Goal: Information Seeking & Learning: Find specific fact

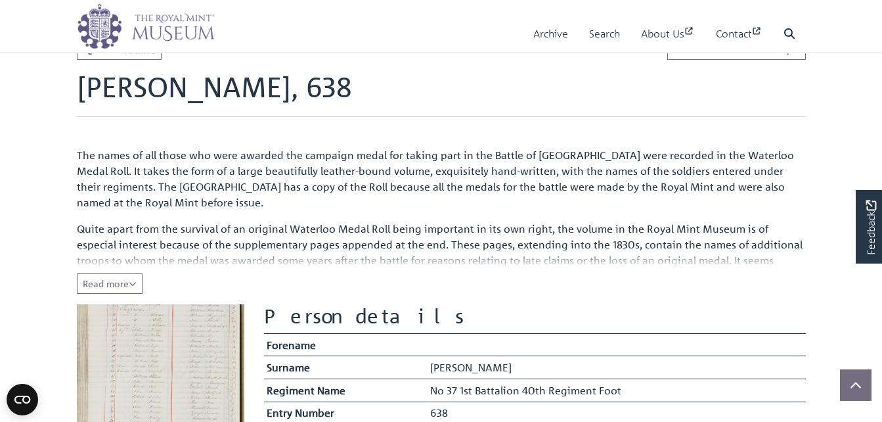
scroll to position [158, 0]
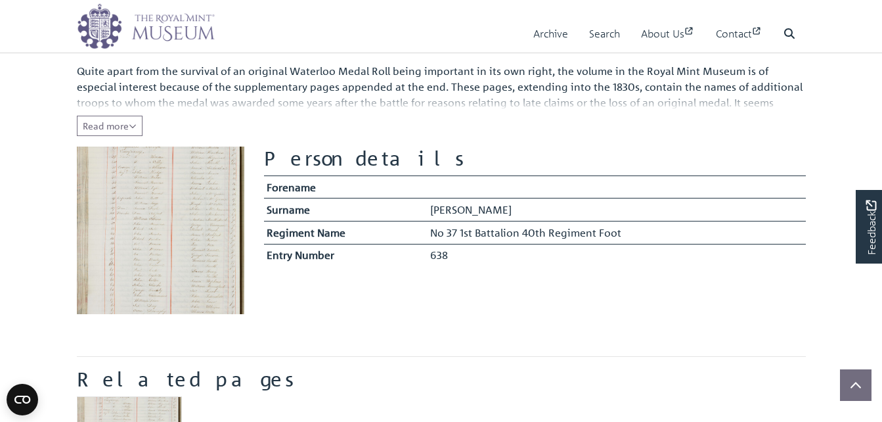
click at [180, 268] on img at bounding box center [161, 230] width 168 height 168
drag, startPoint x: 178, startPoint y: 219, endPoint x: 224, endPoint y: 156, distance: 78.1
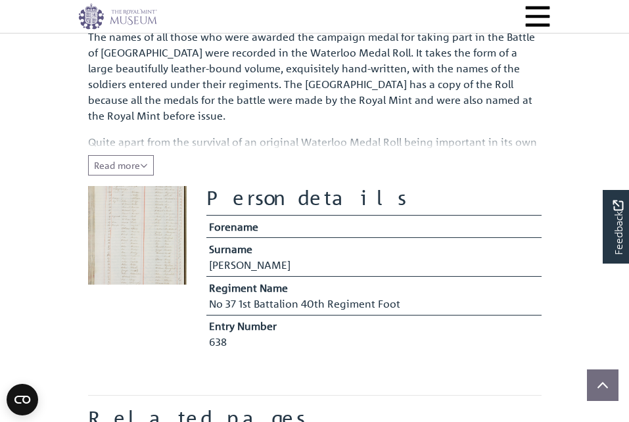
click at [150, 263] on img at bounding box center [137, 235] width 99 height 99
click at [146, 234] on img at bounding box center [137, 235] width 99 height 99
click at [131, 165] on span "Read more" at bounding box center [121, 165] width 54 height 12
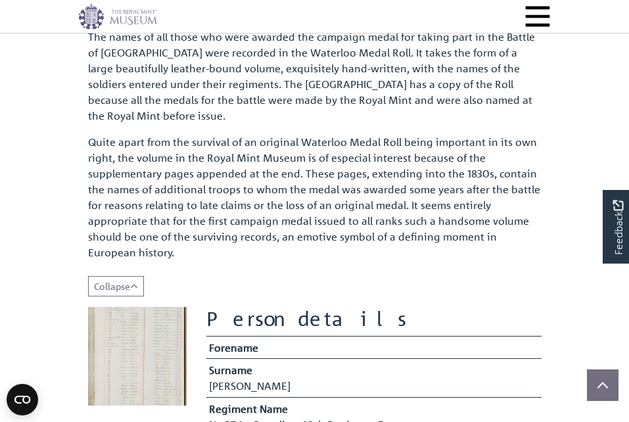
click at [143, 337] on img at bounding box center [137, 356] width 99 height 99
click at [141, 355] on img at bounding box center [137, 356] width 99 height 99
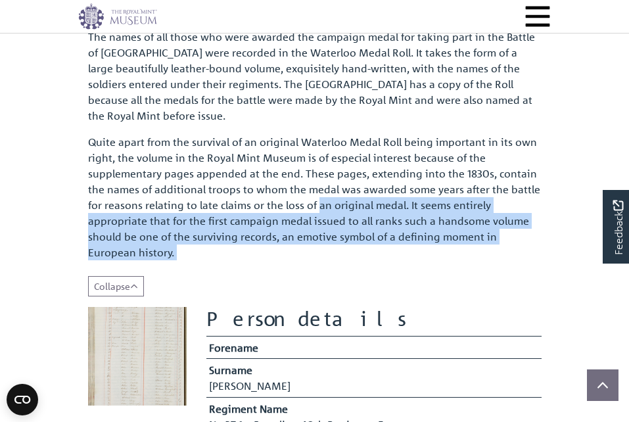
drag, startPoint x: 317, startPoint y: 202, endPoint x: 52, endPoint y: 353, distance: 304.5
drag, startPoint x: 52, startPoint y: 353, endPoint x: 136, endPoint y: 352, distance: 84.1
click at [136, 352] on img at bounding box center [137, 356] width 99 height 99
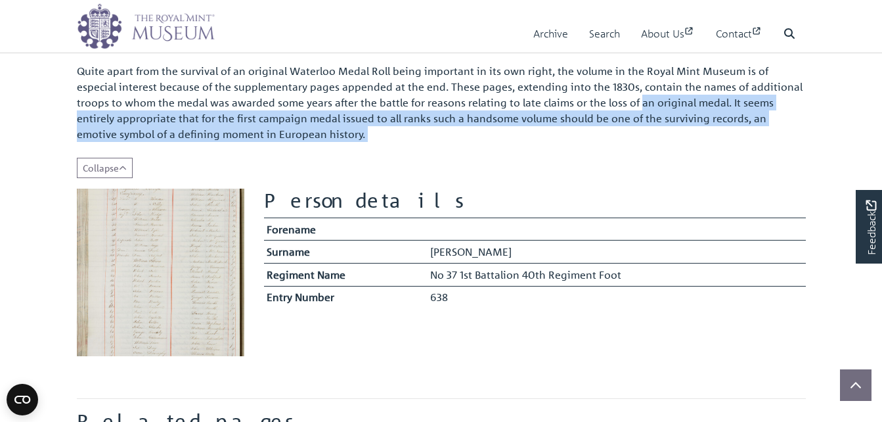
click at [181, 273] on img at bounding box center [161, 273] width 168 height 168
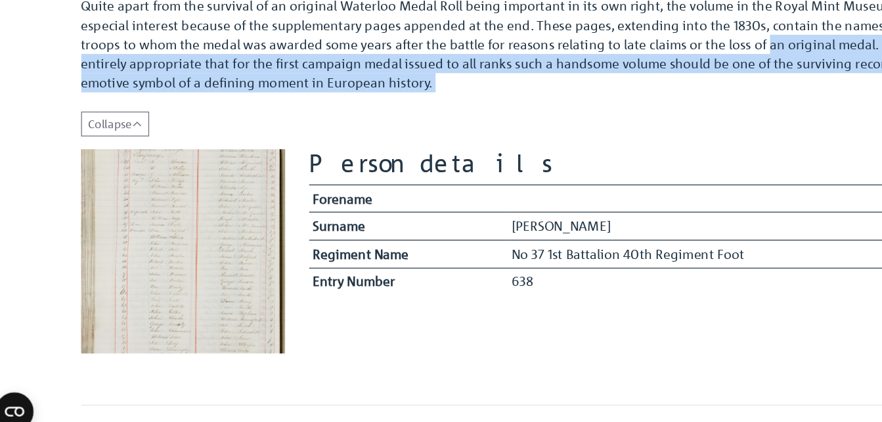
click at [228, 197] on img at bounding box center [161, 268] width 168 height 168
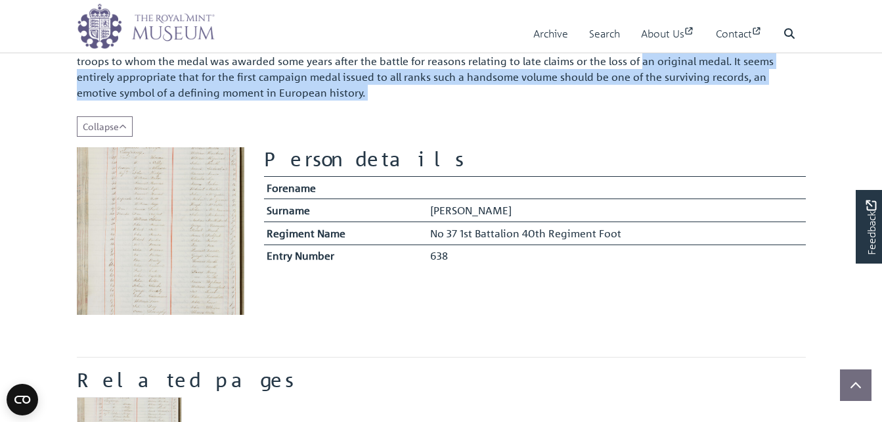
scroll to position [205, 0]
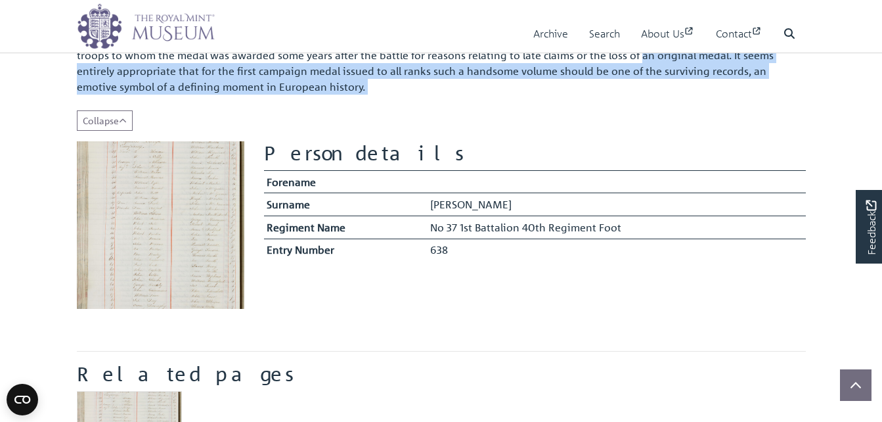
click at [113, 313] on section at bounding box center [160, 230] width 187 height 178
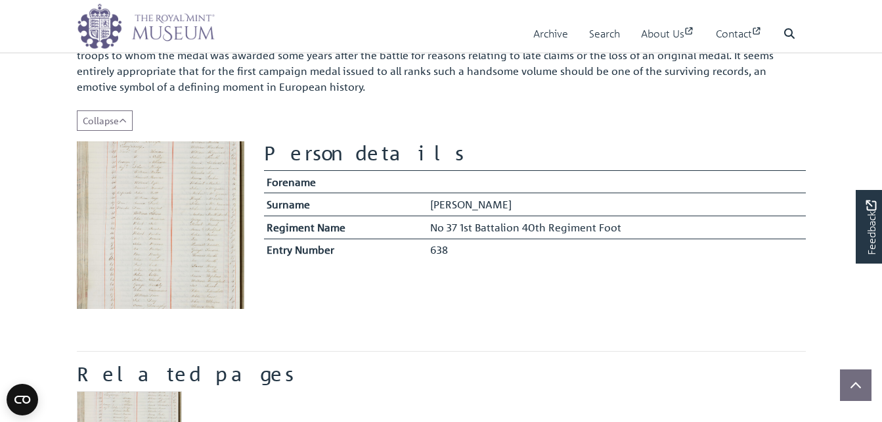
drag, startPoint x: 369, startPoint y: 156, endPoint x: 333, endPoint y: 153, distance: 36.2
click at [333, 153] on h2 "Person details" at bounding box center [535, 153] width 542 height 24
drag, startPoint x: 447, startPoint y: 232, endPoint x: 475, endPoint y: 278, distance: 54.0
click at [475, 278] on section "Person details Forename Surname Lowry Regiment Name" at bounding box center [535, 230] width 562 height 178
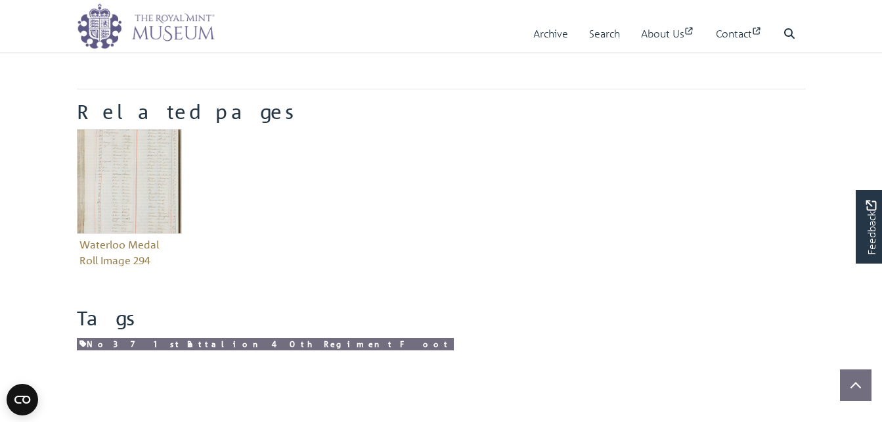
scroll to position [469, 0]
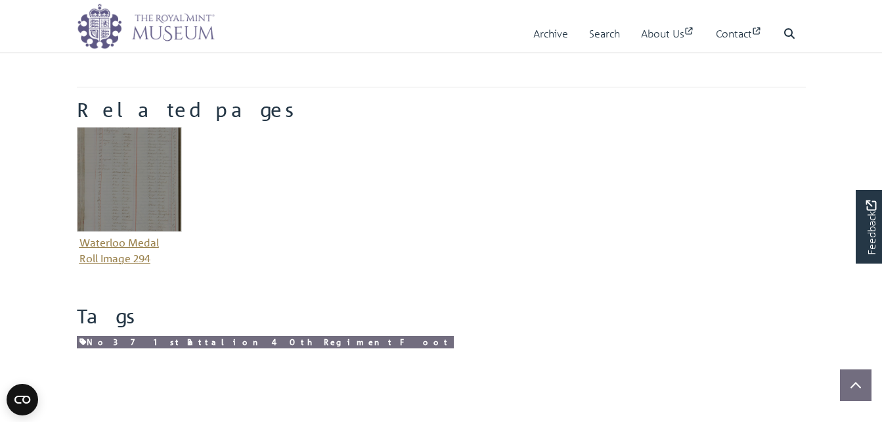
click at [121, 237] on figure "Waterloo Medal Roll Image 294" at bounding box center [129, 198] width 105 height 142
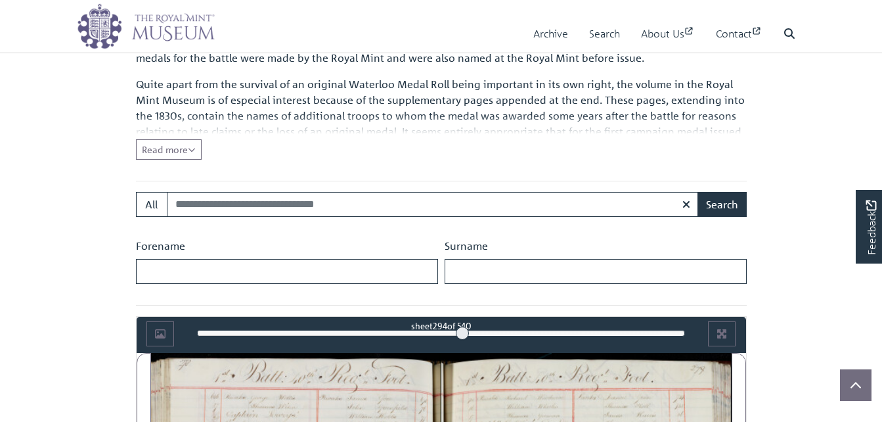
scroll to position [497, 0]
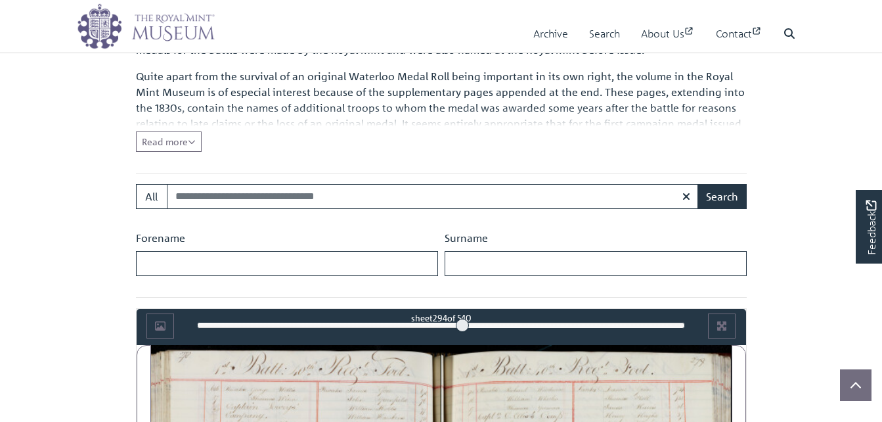
click at [41, 260] on body "Menu Archive Search About Us Contact" at bounding box center [441, 377] width 882 height 1749
click at [468, 251] on input "Surname" at bounding box center [596, 263] width 302 height 25
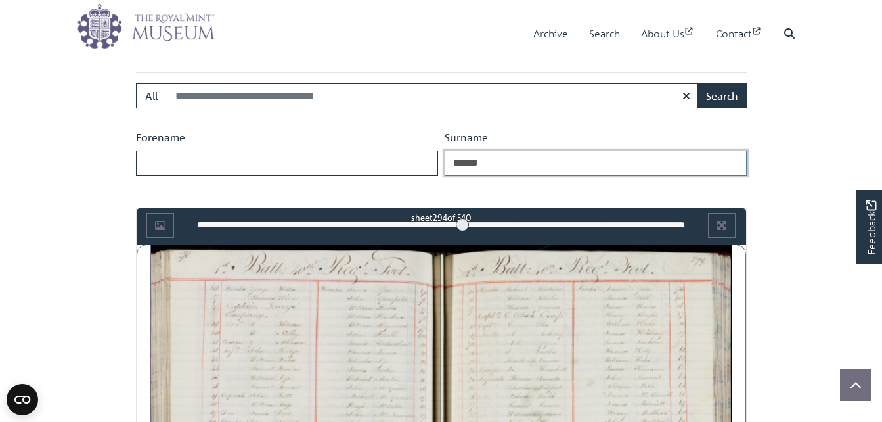
type input "******"
click at [698, 83] on button "Search" at bounding box center [722, 95] width 49 height 25
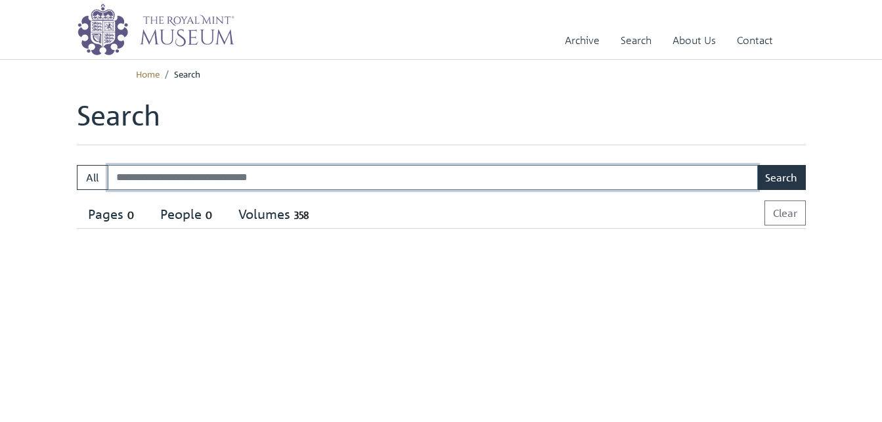
select select "****"
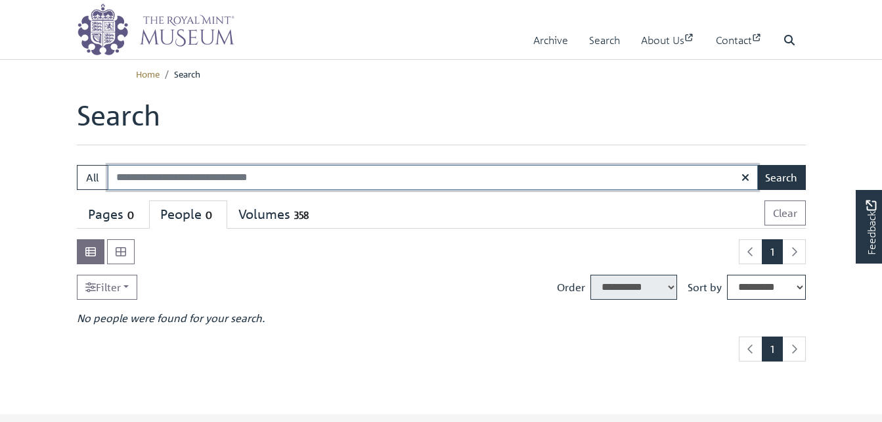
click at [493, 169] on input "Search:" at bounding box center [433, 177] width 650 height 25
type input "*****"
click at [757, 165] on button "Search" at bounding box center [781, 177] width 49 height 25
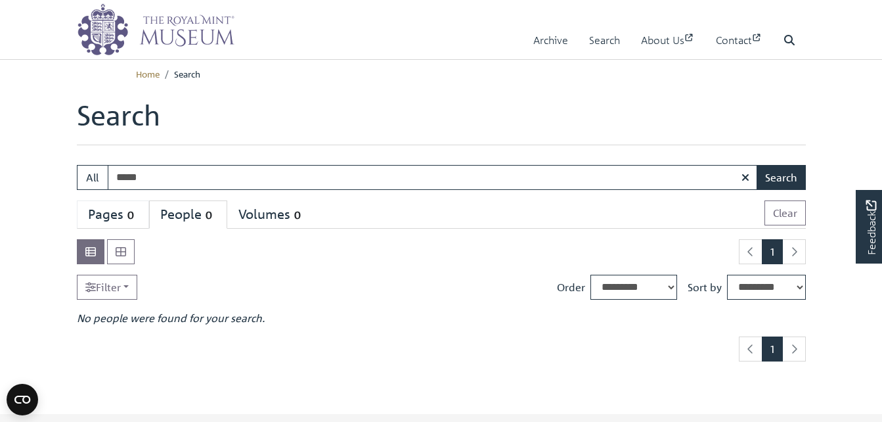
click at [137, 208] on span "0" at bounding box center [131, 215] width 14 height 15
click at [226, 178] on input "*****" at bounding box center [433, 177] width 650 height 25
click at [781, 177] on button "Search" at bounding box center [781, 177] width 49 height 25
click at [188, 214] on div "People 1" at bounding box center [186, 214] width 53 height 16
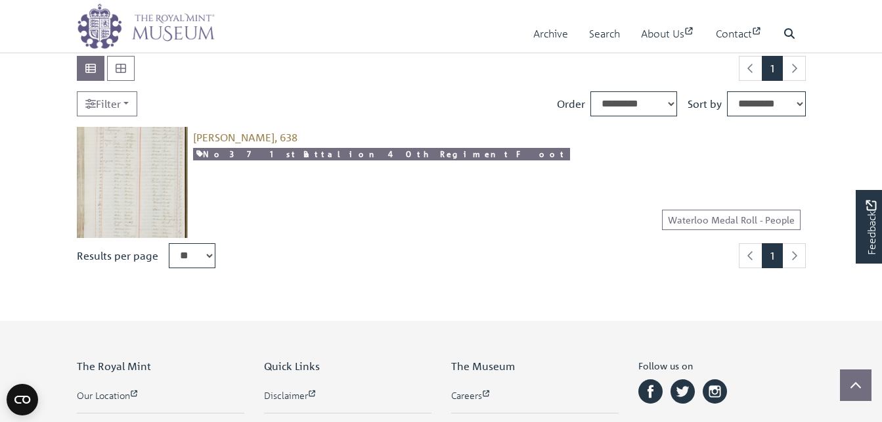
scroll to position [184, 0]
click at [212, 137] on span "Lowry, 638" at bounding box center [245, 136] width 104 height 13
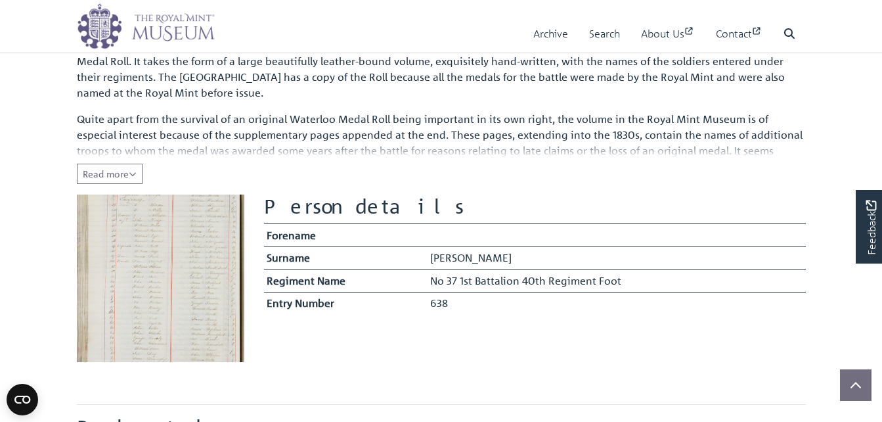
scroll to position [201, 0]
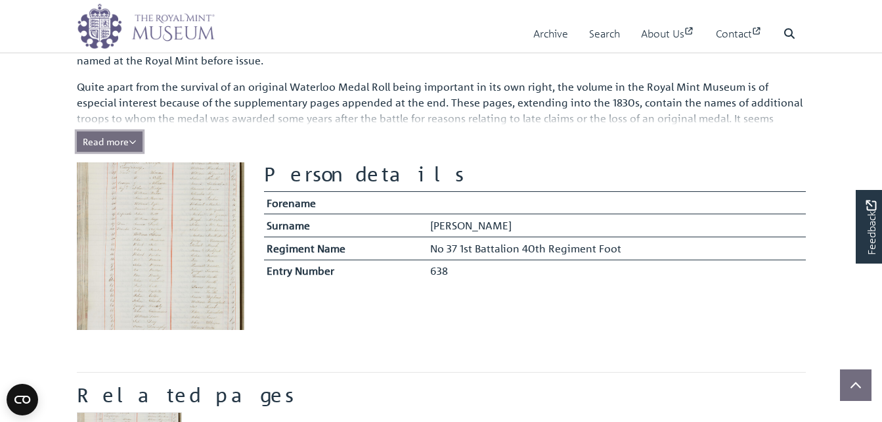
click at [131, 135] on button "Read more Collapse" at bounding box center [110, 141] width 66 height 20
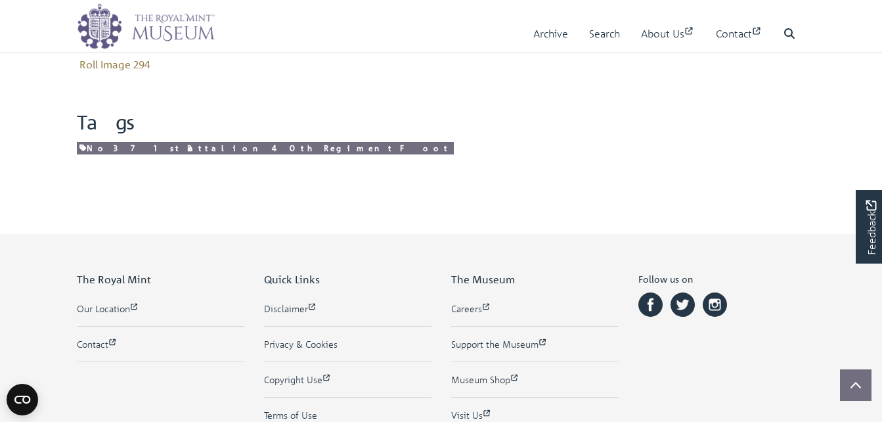
scroll to position [723, 0]
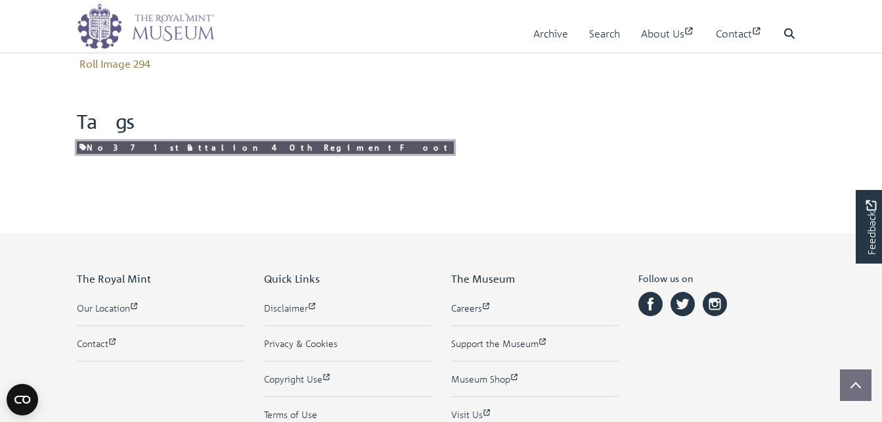
click at [124, 148] on link "No 37 1st Battalion 40th Regiment Foot" at bounding box center [265, 147] width 377 height 12
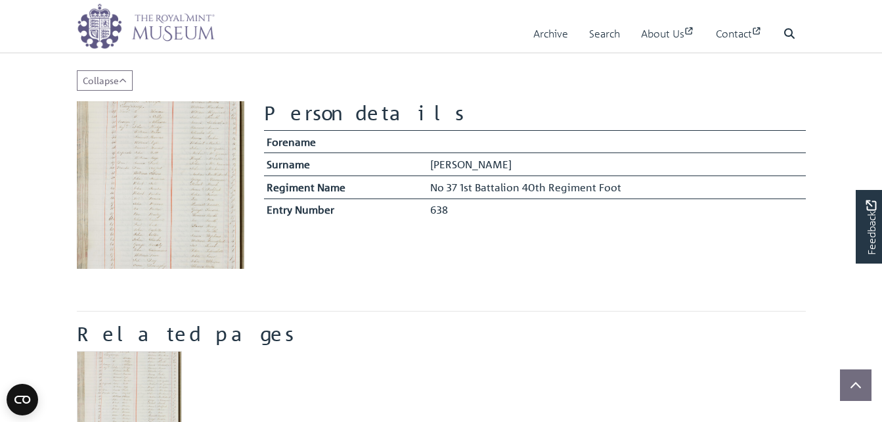
scroll to position [304, 0]
click at [409, 281] on main "Back to search results Waterloo Medal Roll - People Lowry, 638 The names of all…" at bounding box center [441, 197] width 749 height 804
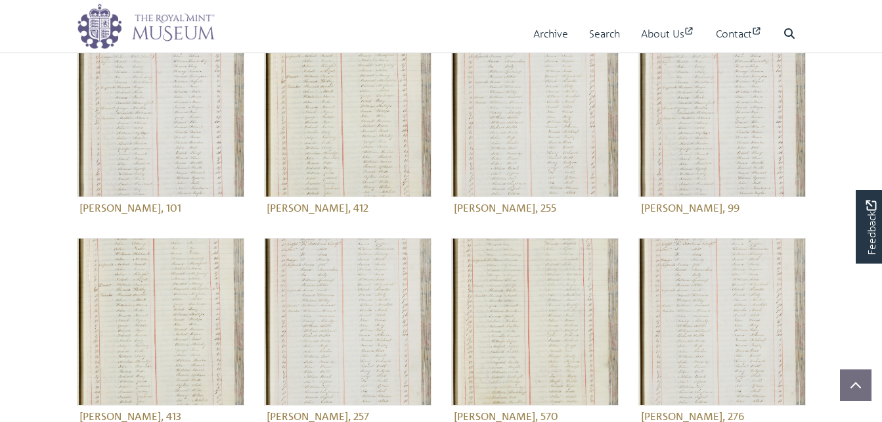
scroll to position [213, 0]
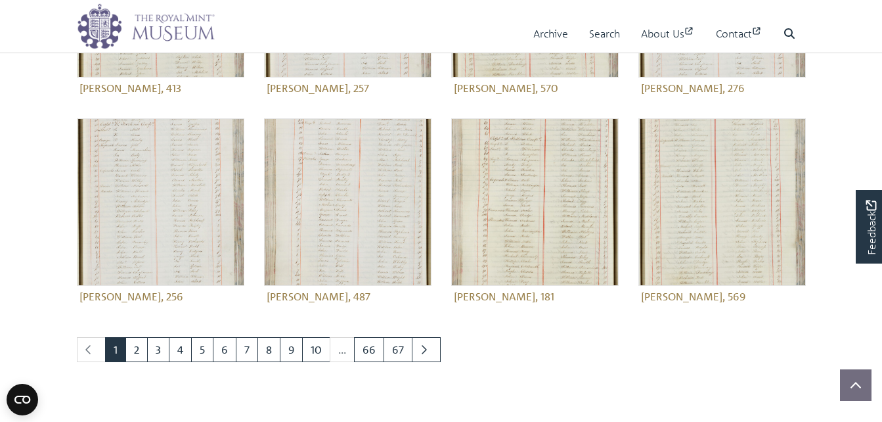
scroll to position [543, 0]
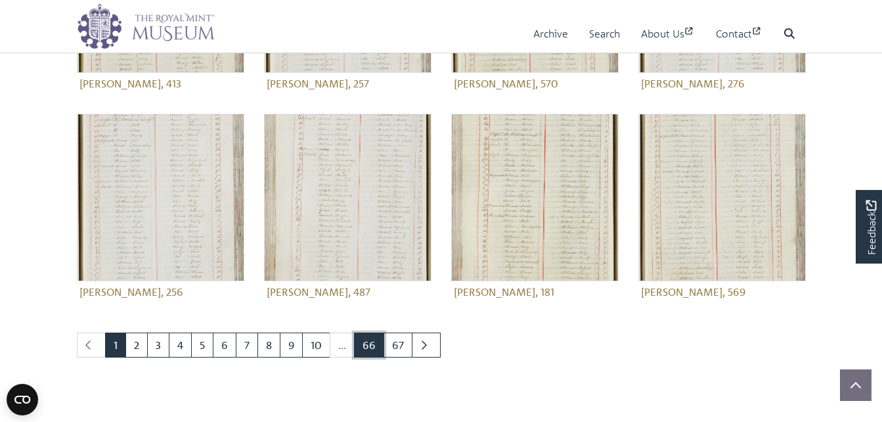
click at [374, 347] on link "66" at bounding box center [369, 344] width 30 height 25
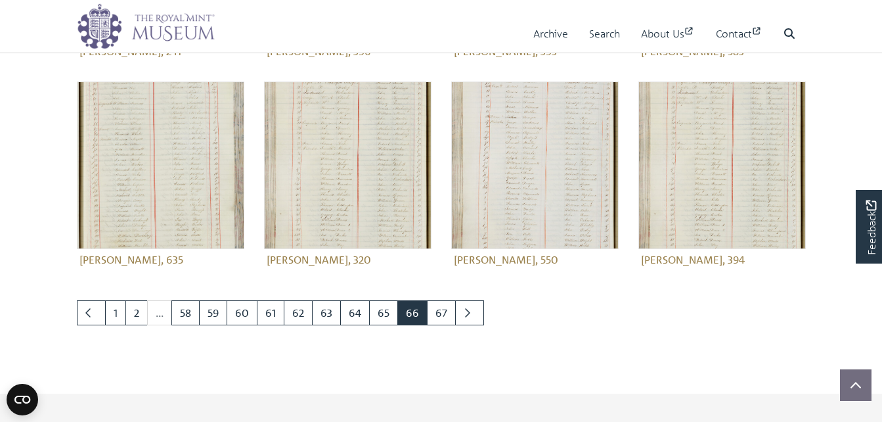
scroll to position [577, 0]
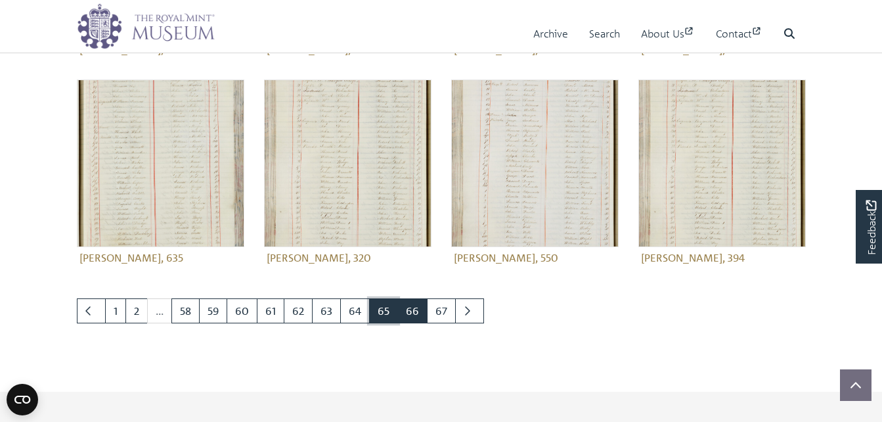
click at [371, 313] on link "65" at bounding box center [383, 310] width 29 height 25
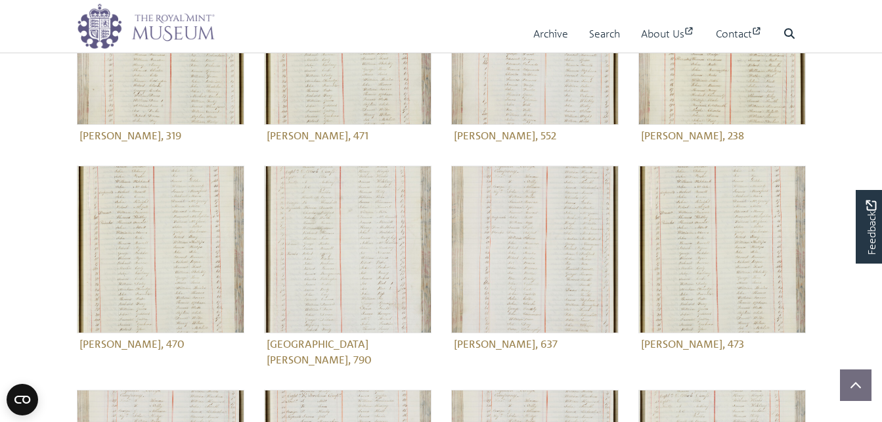
scroll to position [282, 0]
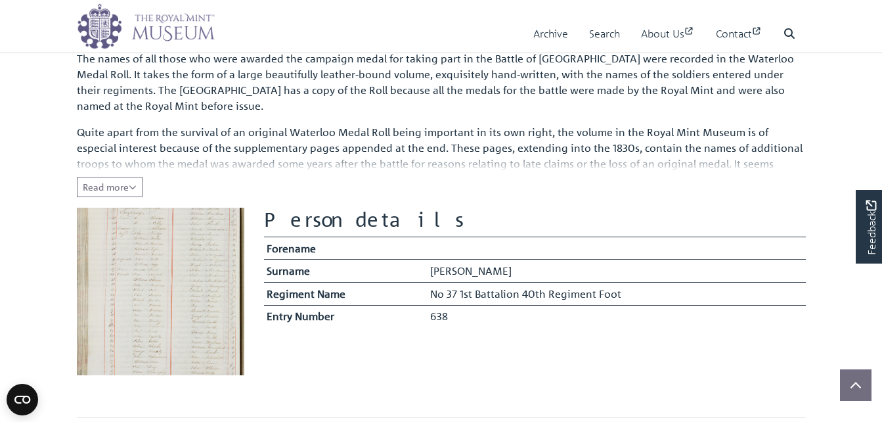
scroll to position [158, 0]
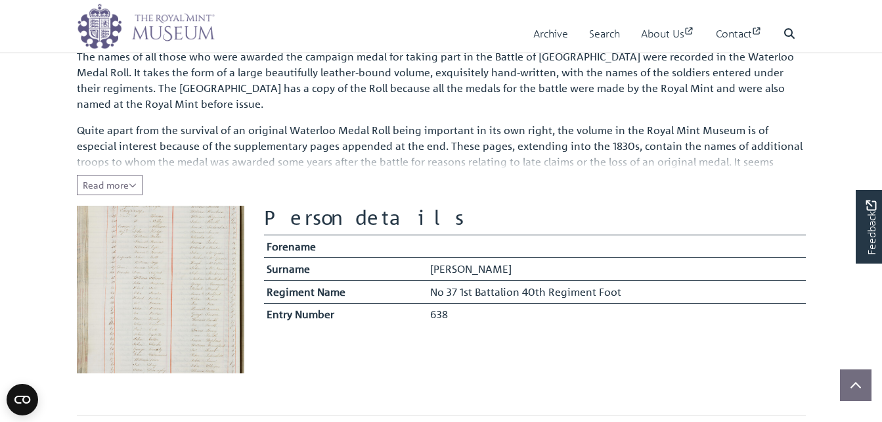
click at [431, 250] on td at bounding box center [616, 246] width 378 height 23
click at [308, 223] on h2 "Person details" at bounding box center [535, 218] width 542 height 24
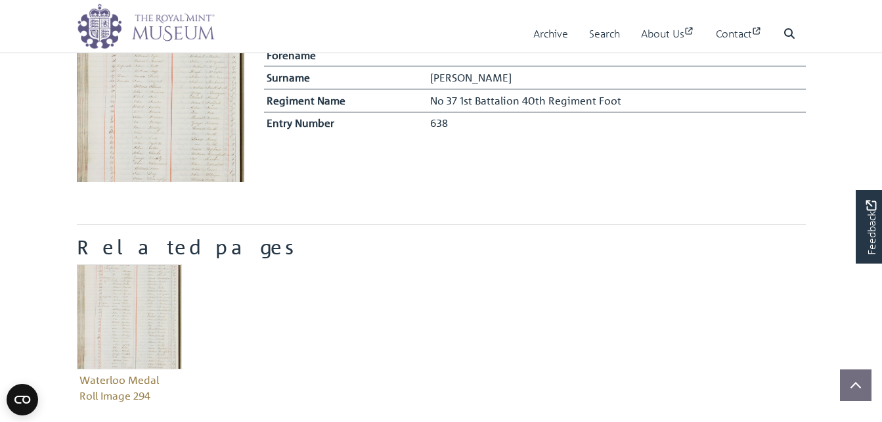
scroll to position [368, 0]
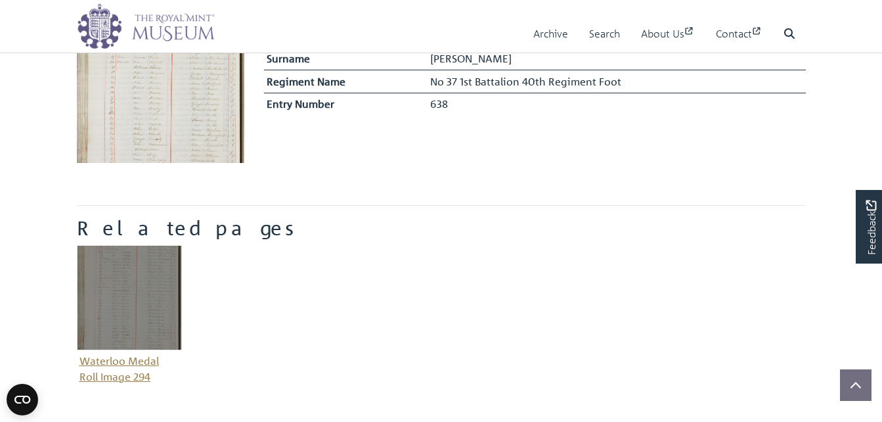
click at [134, 361] on figure "Waterloo Medal Roll Image 294" at bounding box center [129, 316] width 105 height 142
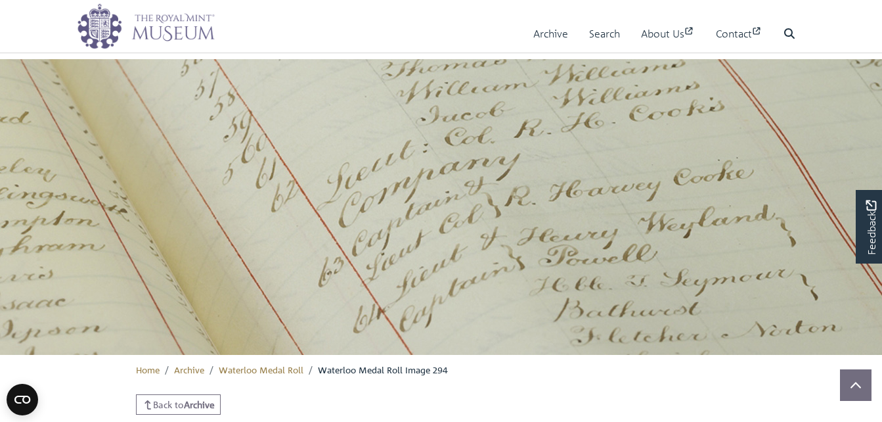
scroll to position [545, 0]
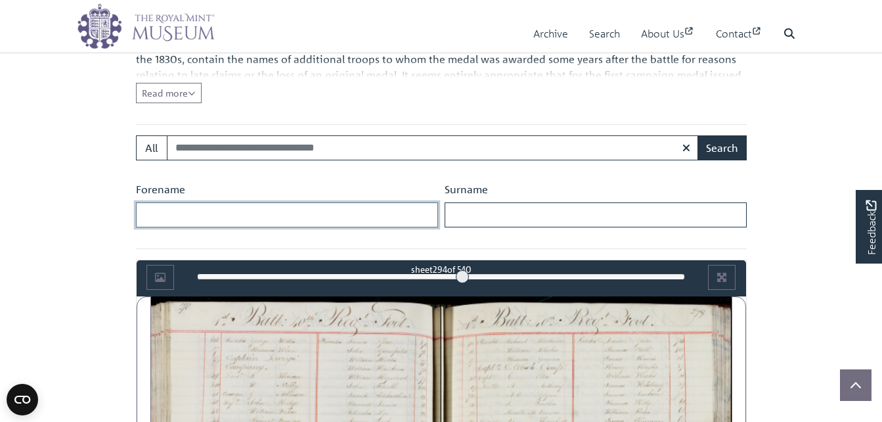
click at [315, 211] on input "Forename" at bounding box center [287, 214] width 302 height 25
type input "*"
click at [506, 220] on input "Surname" at bounding box center [596, 214] width 302 height 25
type input "*****"
click at [698, 135] on button "Search" at bounding box center [722, 147] width 49 height 25
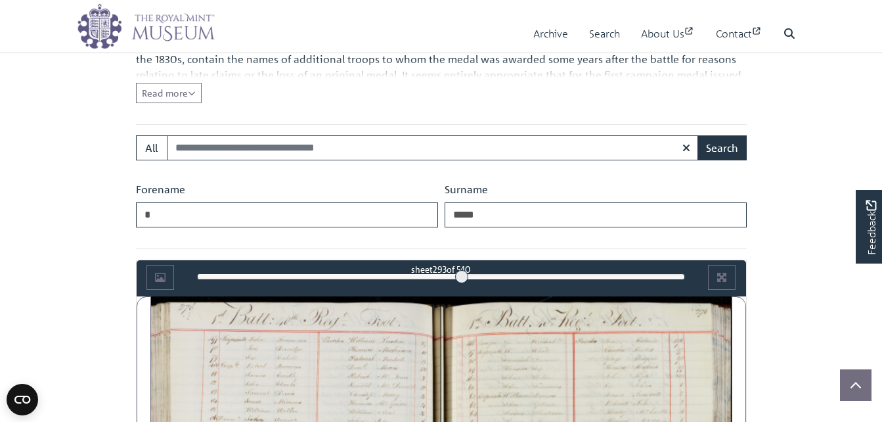
click at [462, 275] on div at bounding box center [461, 276] width 13 height 13
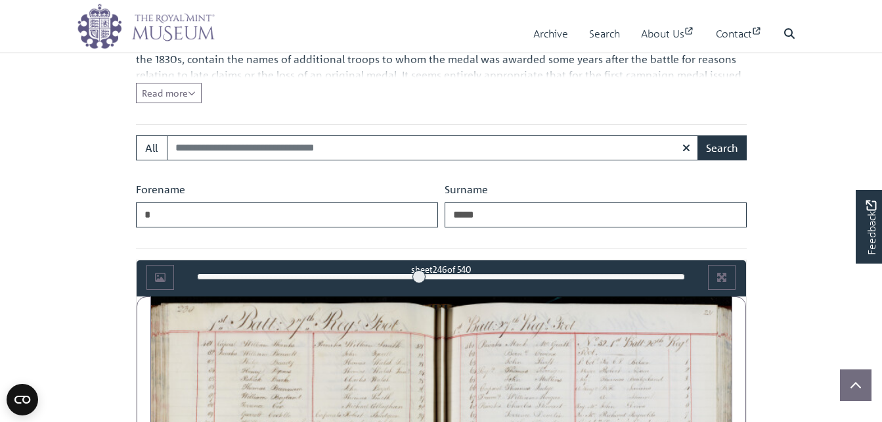
drag, startPoint x: 460, startPoint y: 278, endPoint x: 672, endPoint y: 292, distance: 212.6
click at [421, 282] on div at bounding box center [419, 276] width 13 height 13
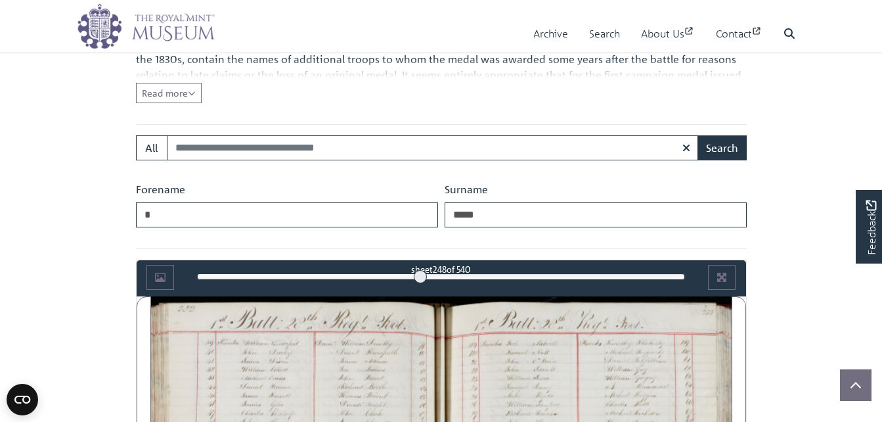
click at [421, 276] on div at bounding box center [420, 276] width 13 height 13
click at [422, 277] on div at bounding box center [421, 276] width 13 height 13
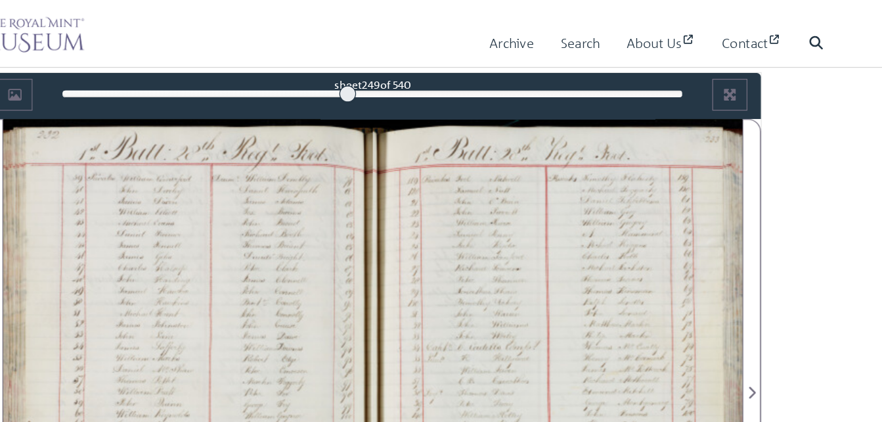
scroll to position [747, 0]
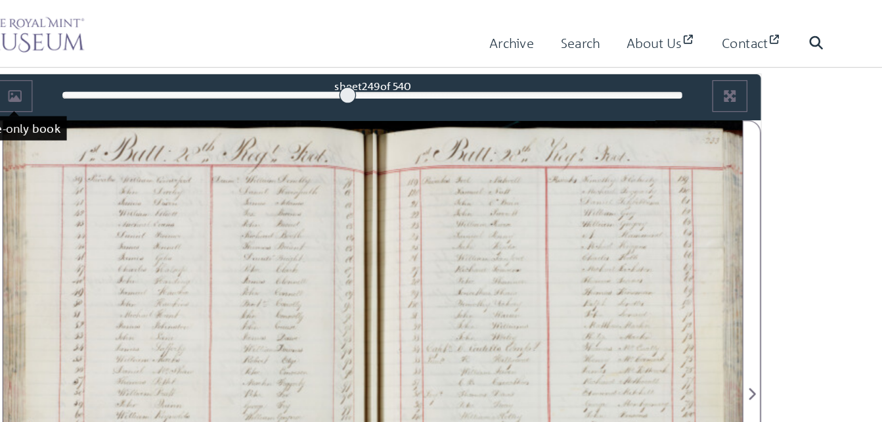
click at [166, 75] on span "Image-only book" at bounding box center [160, 75] width 28 height 25
click at [154, 70] on span "Image-only book" at bounding box center [160, 75] width 28 height 25
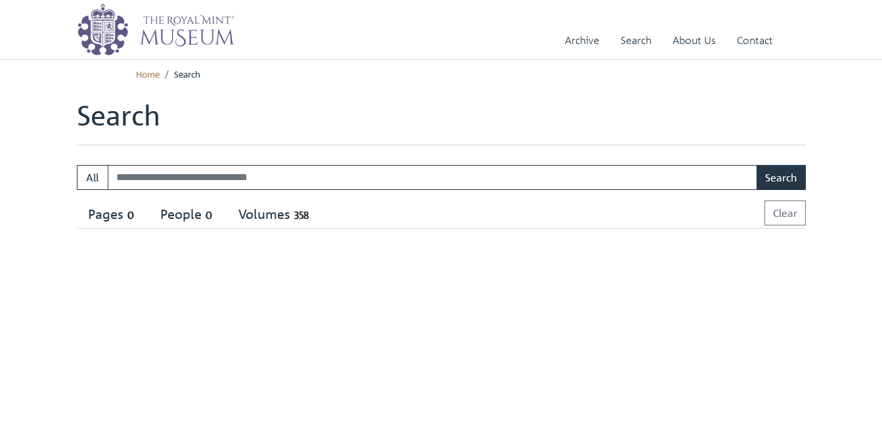
select select "****"
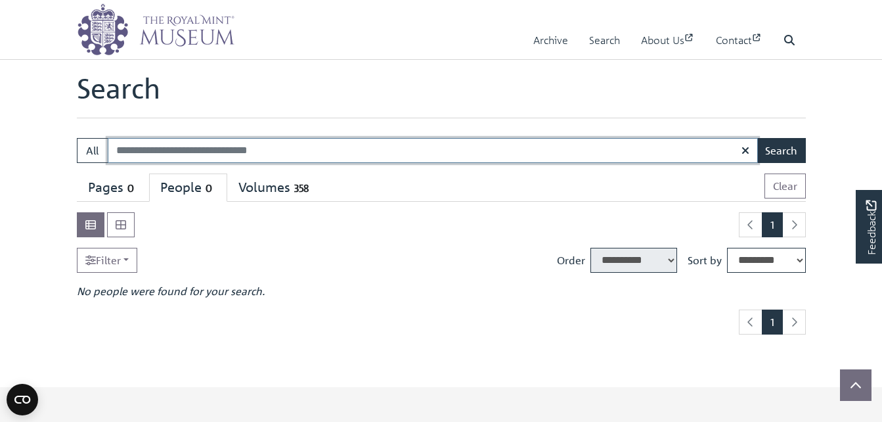
scroll to position [53, 0]
